Goal: Complete application form

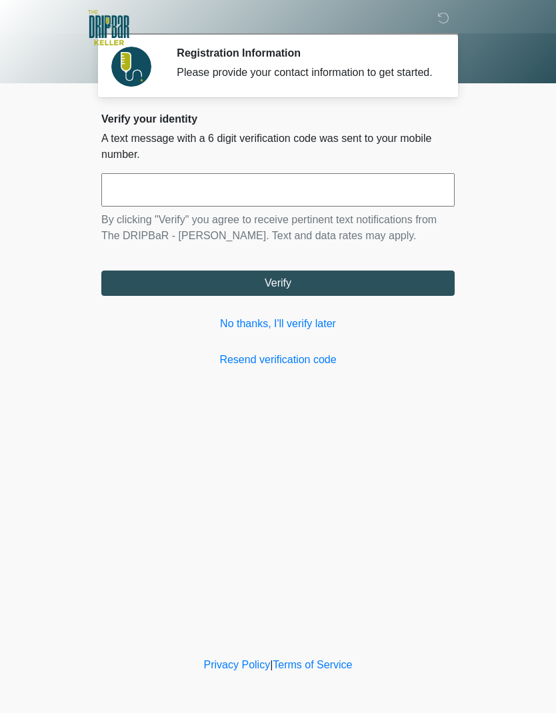
click at [415, 207] on input "text" at bounding box center [277, 189] width 353 height 33
type input "******"
click at [390, 296] on button "Verify" at bounding box center [277, 283] width 353 height 25
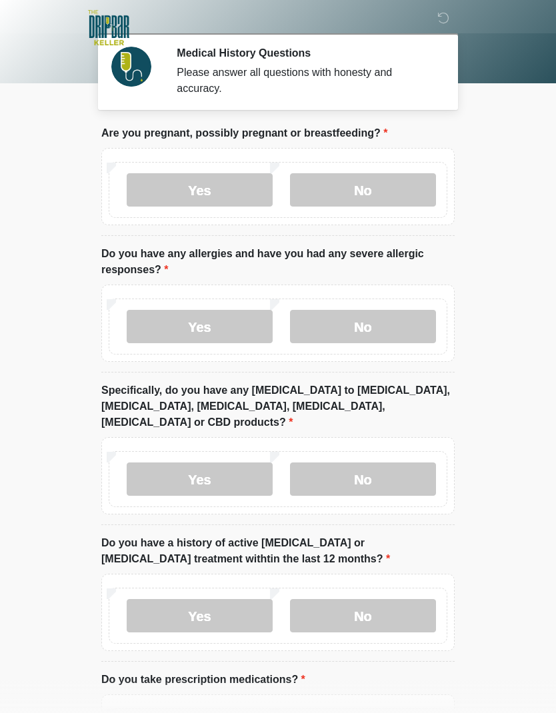
click at [403, 197] on label "No" at bounding box center [363, 189] width 146 height 33
click at [384, 333] on label "No" at bounding box center [363, 326] width 146 height 33
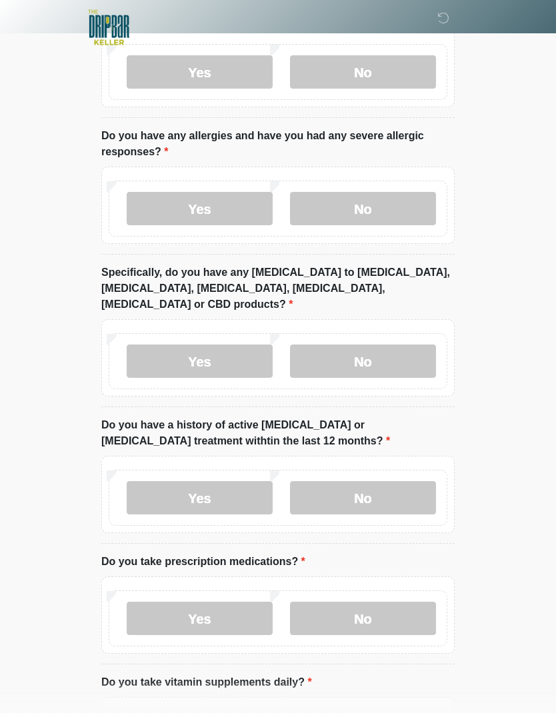
scroll to position [128, 0]
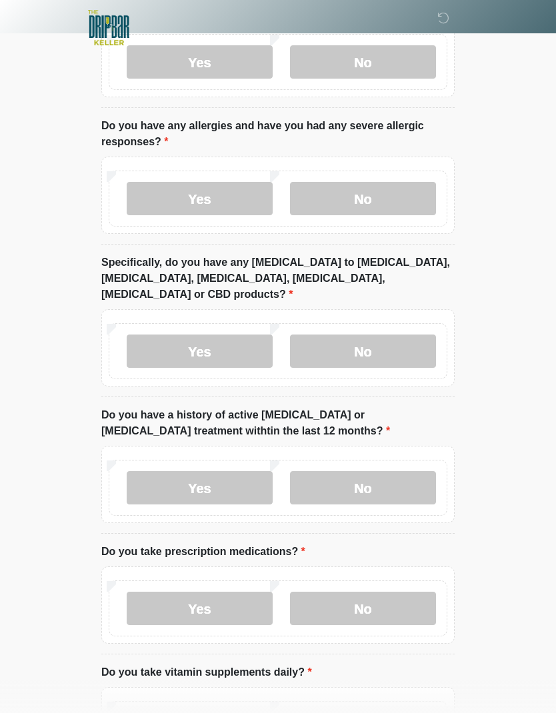
click at [413, 335] on label "No" at bounding box center [363, 351] width 146 height 33
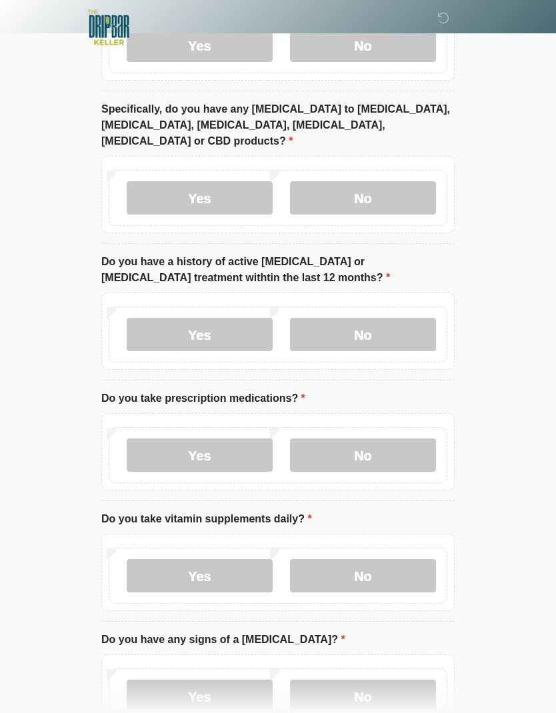
click at [424, 326] on label "No" at bounding box center [363, 335] width 146 height 33
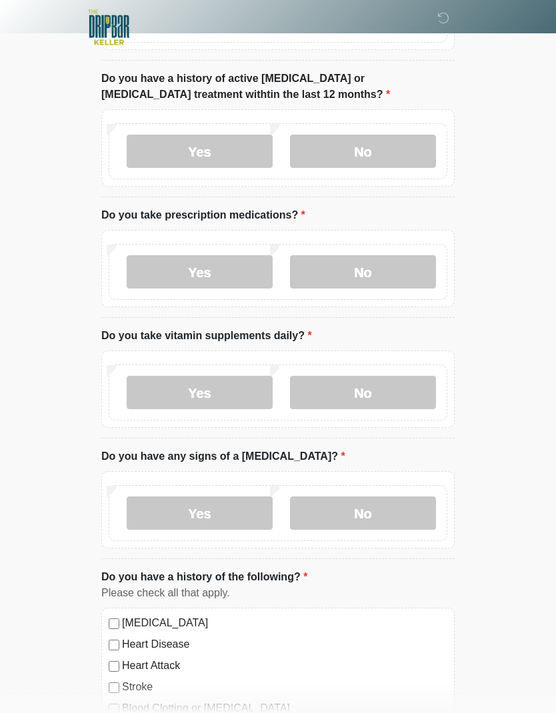
scroll to position [470, 0]
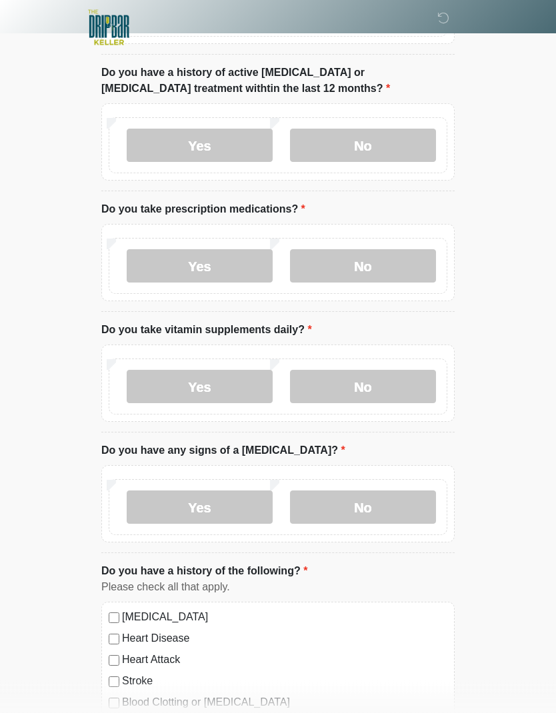
click at [417, 254] on label "No" at bounding box center [363, 266] width 146 height 33
click at [247, 370] on label "Yes" at bounding box center [200, 386] width 146 height 33
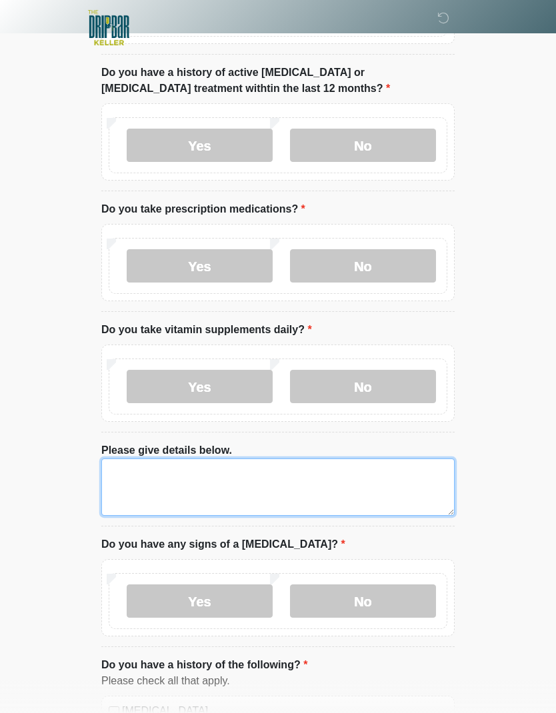
click at [420, 482] on textarea "Please give details below." at bounding box center [277, 487] width 353 height 57
type textarea "*"
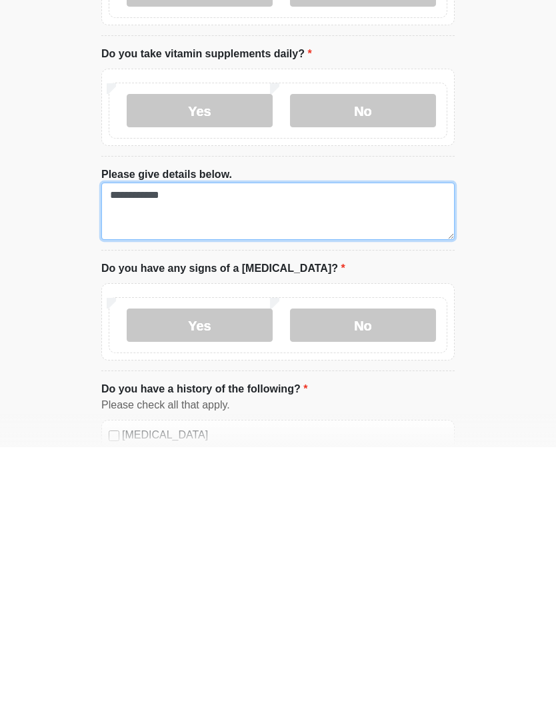
type textarea "**********"
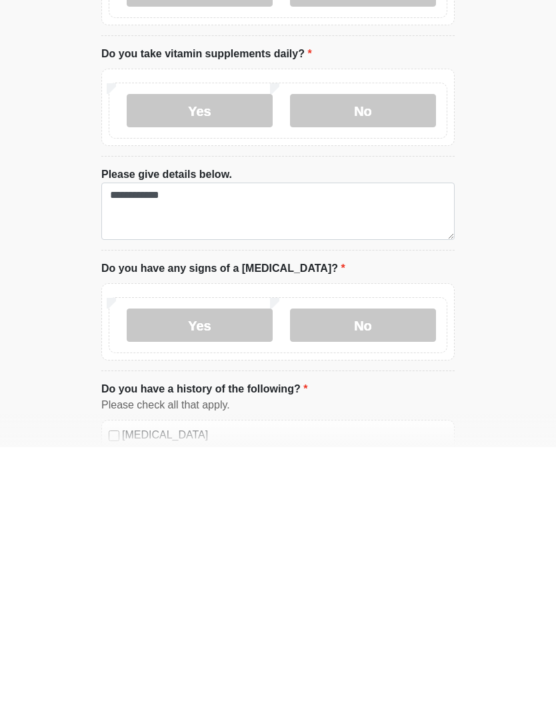
click at [389, 575] on label "No" at bounding box center [363, 591] width 146 height 33
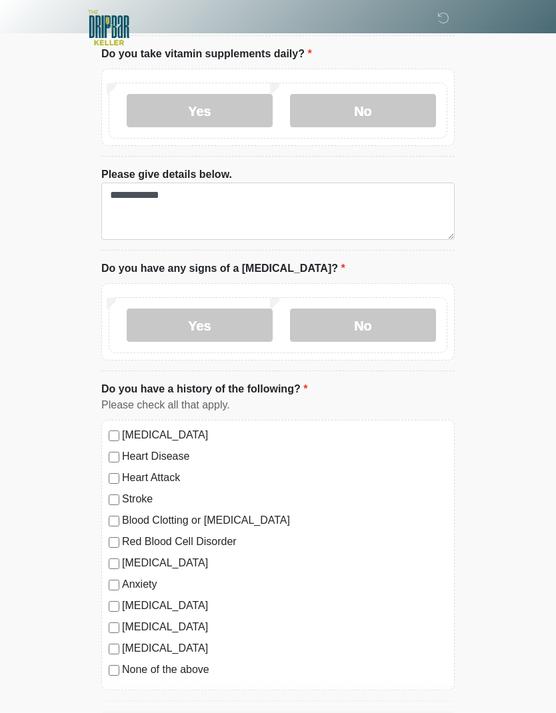
click at [325, 712] on button "Continue" at bounding box center [277, 724] width 353 height 25
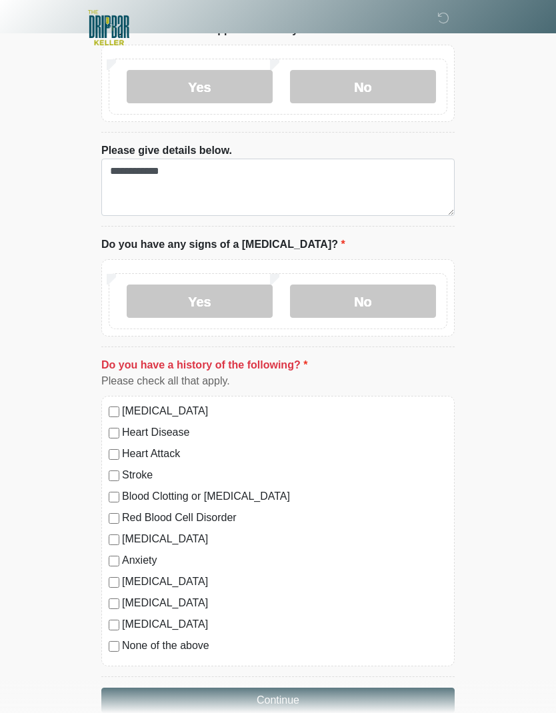
click at [218, 693] on button "Continue" at bounding box center [277, 700] width 353 height 25
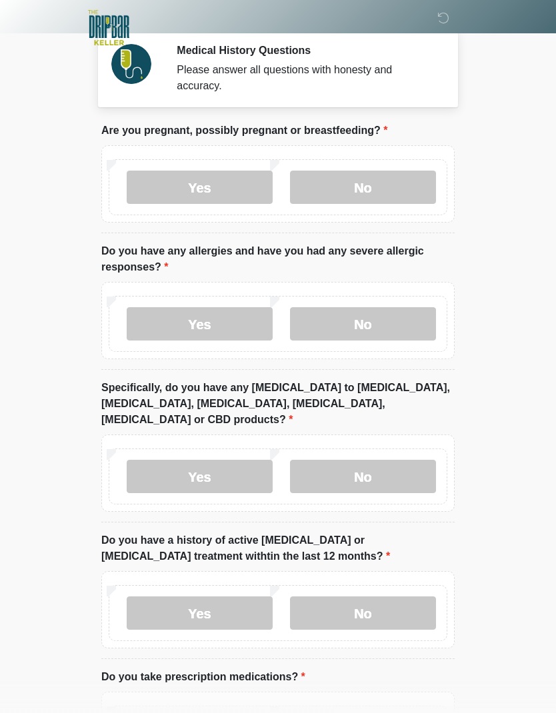
scroll to position [0, 0]
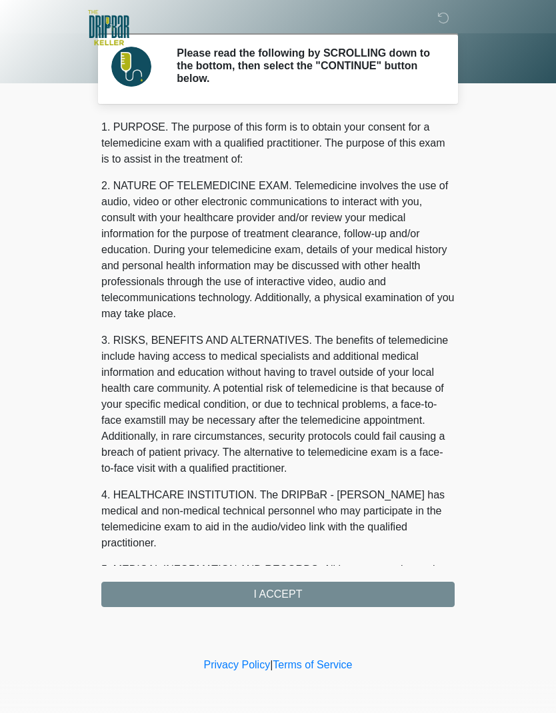
click at [345, 590] on div "1. PURPOSE. The purpose of this form is to obtain your consent for a telemedici…" at bounding box center [277, 363] width 353 height 488
click at [334, 599] on div "1. PURPOSE. The purpose of this form is to obtain your consent for a telemedici…" at bounding box center [277, 363] width 353 height 488
click at [288, 594] on div "1. PURPOSE. The purpose of this form is to obtain your consent for a telemedici…" at bounding box center [277, 363] width 353 height 488
click at [283, 595] on div "1. PURPOSE. The purpose of this form is to obtain your consent for a telemedici…" at bounding box center [277, 363] width 353 height 488
click at [311, 596] on div "1. PURPOSE. The purpose of this form is to obtain your consent for a telemedici…" at bounding box center [277, 363] width 353 height 488
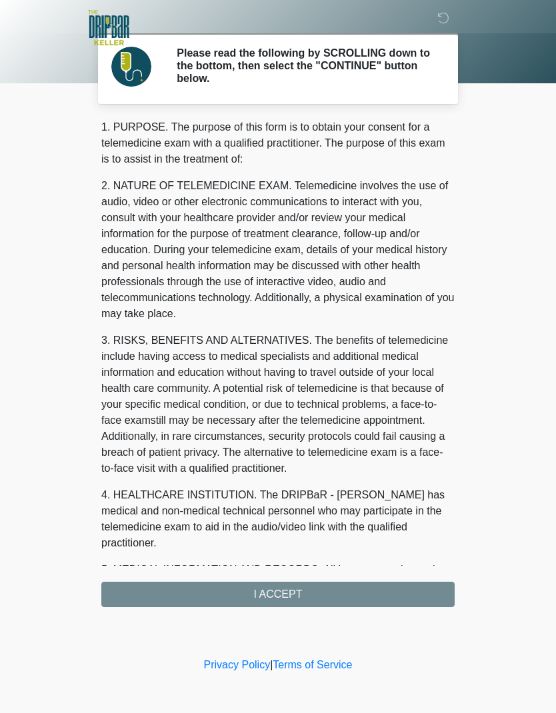
click at [358, 594] on div "1. PURPOSE. The purpose of this form is to obtain your consent for a telemedici…" at bounding box center [277, 363] width 353 height 488
click at [322, 590] on div "1. PURPOSE. The purpose of this form is to obtain your consent for a telemedici…" at bounding box center [277, 363] width 353 height 488
click at [322, 589] on div "1. PURPOSE. The purpose of this form is to obtain your consent for a telemedici…" at bounding box center [277, 363] width 353 height 488
click at [308, 593] on div "1. PURPOSE. The purpose of this form is to obtain your consent for a telemedici…" at bounding box center [277, 363] width 353 height 488
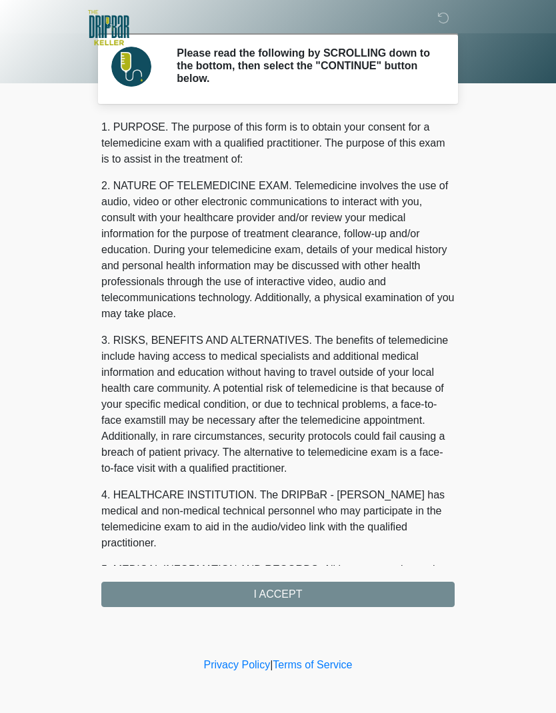
click at [307, 593] on div "1. PURPOSE. The purpose of this form is to obtain your consent for a telemedici…" at bounding box center [277, 363] width 353 height 488
click at [291, 595] on div "1. PURPOSE. The purpose of this form is to obtain your consent for a telemedici…" at bounding box center [277, 363] width 353 height 488
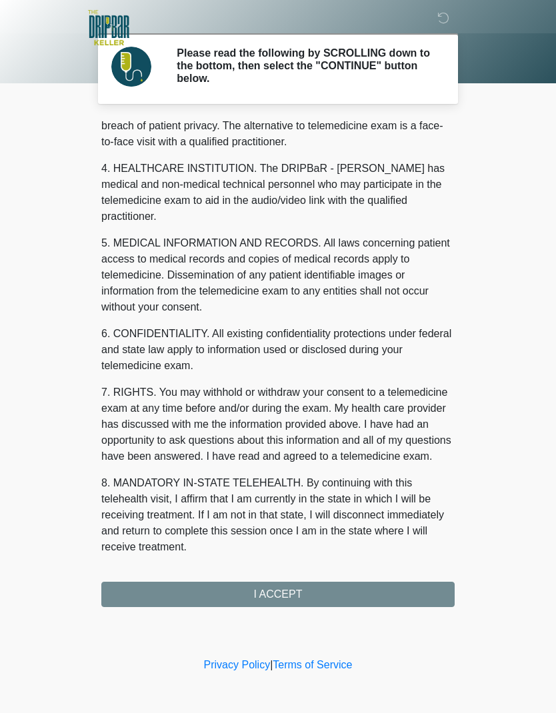
scroll to position [327, 0]
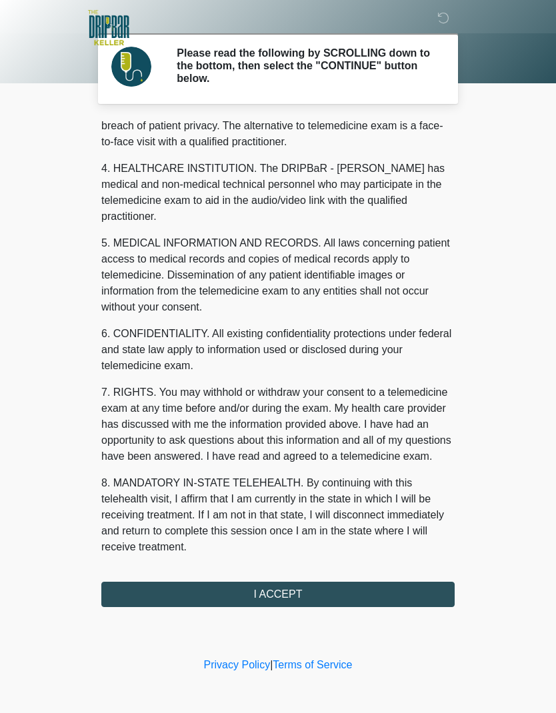
click at [334, 594] on button "I ACCEPT" at bounding box center [277, 594] width 353 height 25
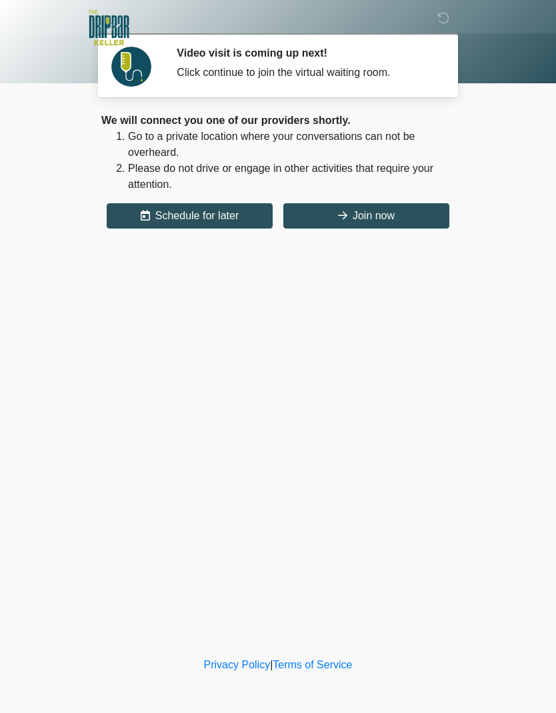
click at [421, 213] on button "Join now" at bounding box center [366, 215] width 166 height 25
click at [421, 217] on button "Join now" at bounding box center [366, 215] width 166 height 25
